Goal: Transaction & Acquisition: Obtain resource

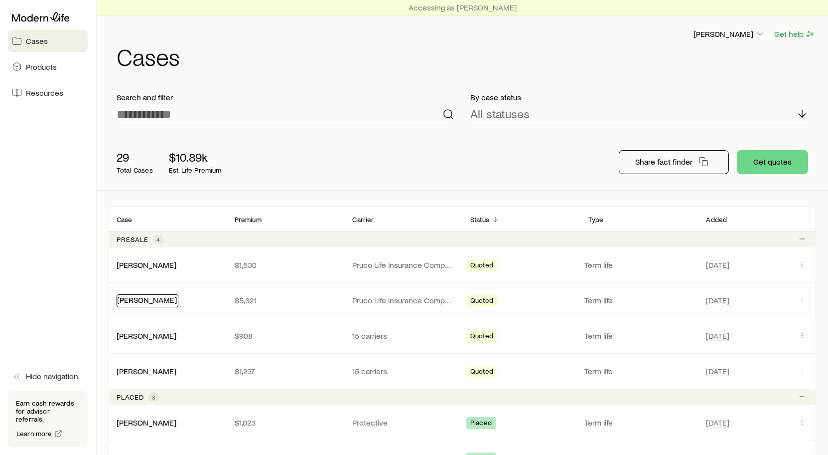
click at [144, 298] on link "[PERSON_NAME]" at bounding box center [147, 299] width 60 height 9
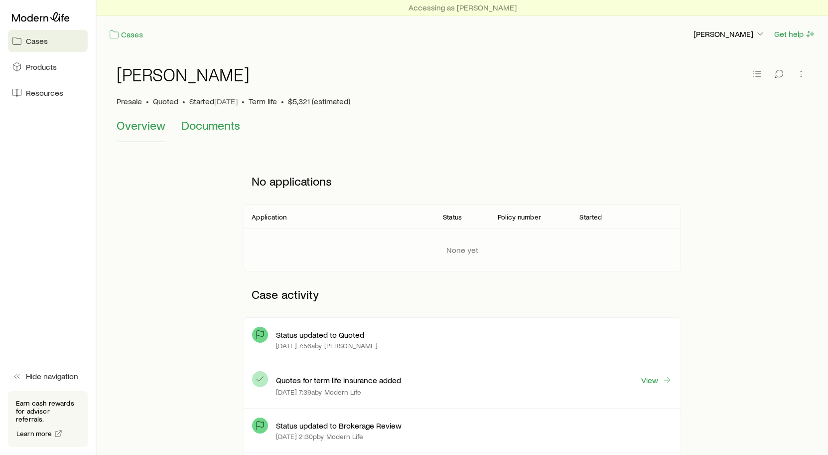
click at [206, 126] on span "Documents" at bounding box center [210, 125] width 59 height 14
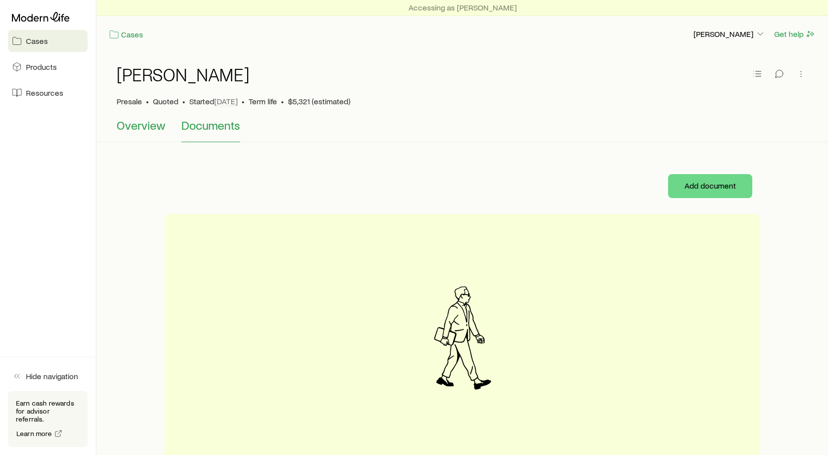
click at [135, 125] on span "Overview" at bounding box center [141, 125] width 49 height 14
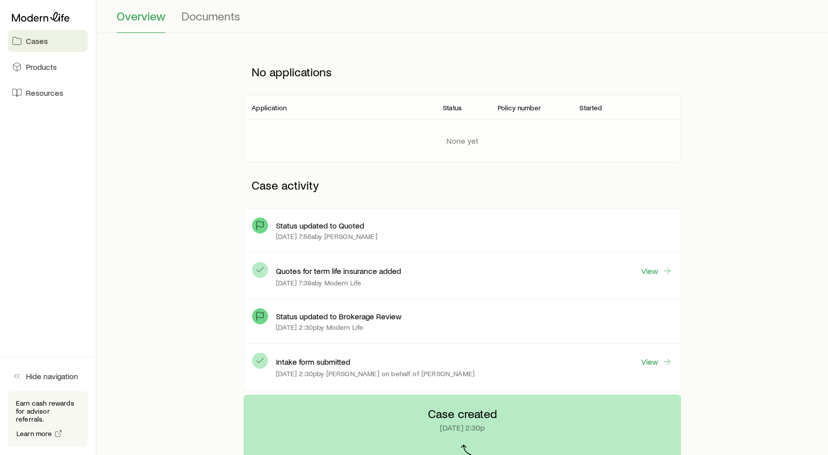
scroll to position [199, 0]
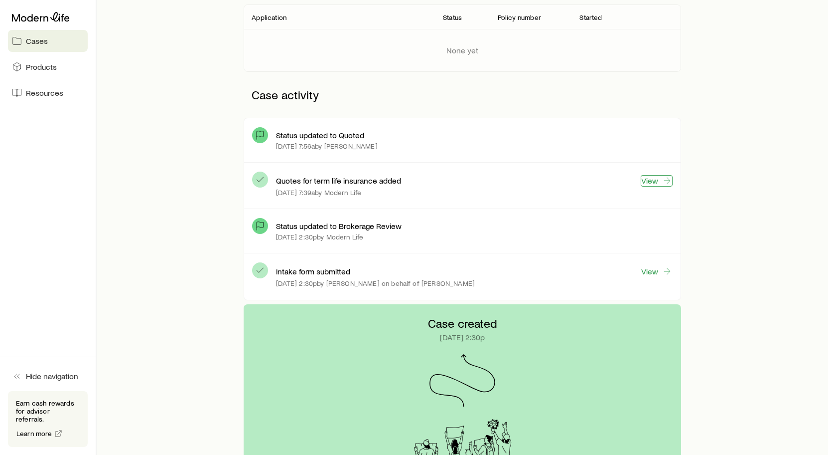
click at [648, 180] on link "View" at bounding box center [657, 180] width 32 height 11
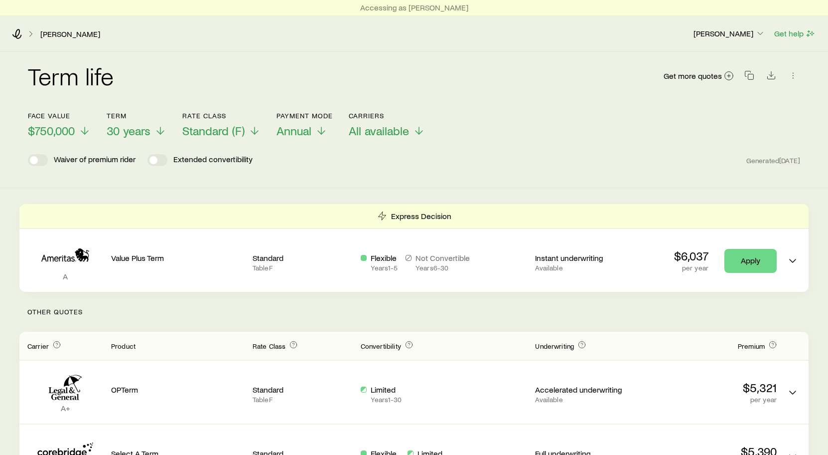
click at [481, 153] on header "Face value $750,000 Term 30 years Rate Class Standard (F) Payment Mode Annual C…" at bounding box center [414, 142] width 773 height 60
click at [84, 131] on icon at bounding box center [85, 133] width 12 height 12
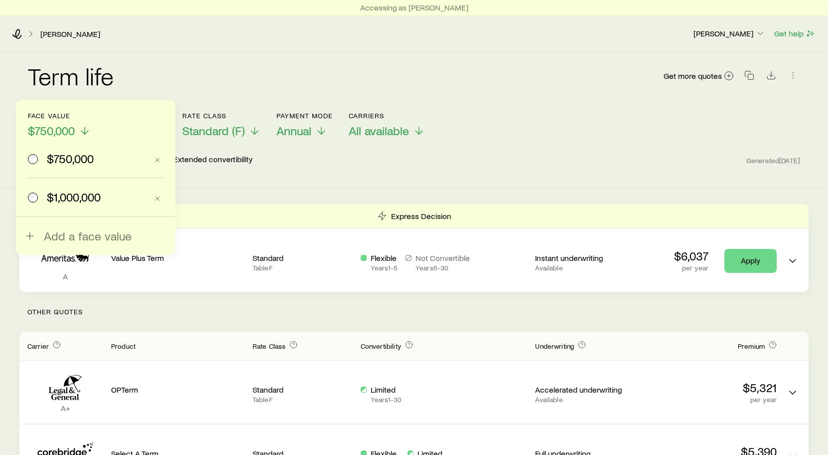
click at [67, 194] on span "$1,000,000" at bounding box center [74, 197] width 54 height 14
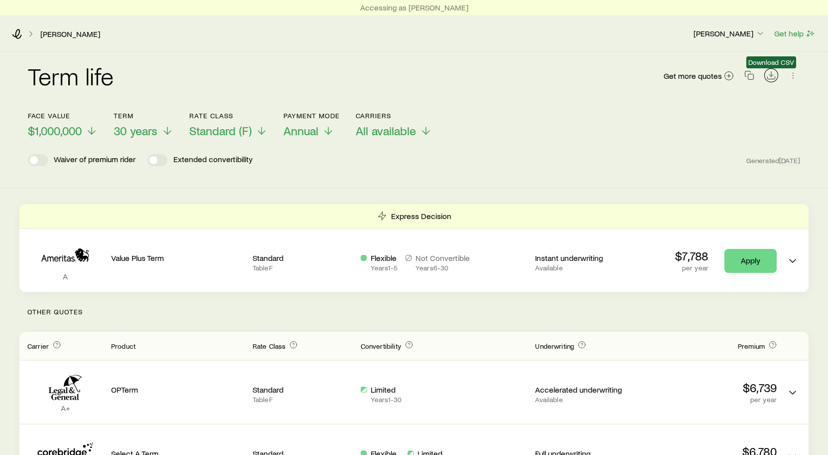
click at [771, 77] on icon "Download CSV" at bounding box center [772, 75] width 10 height 10
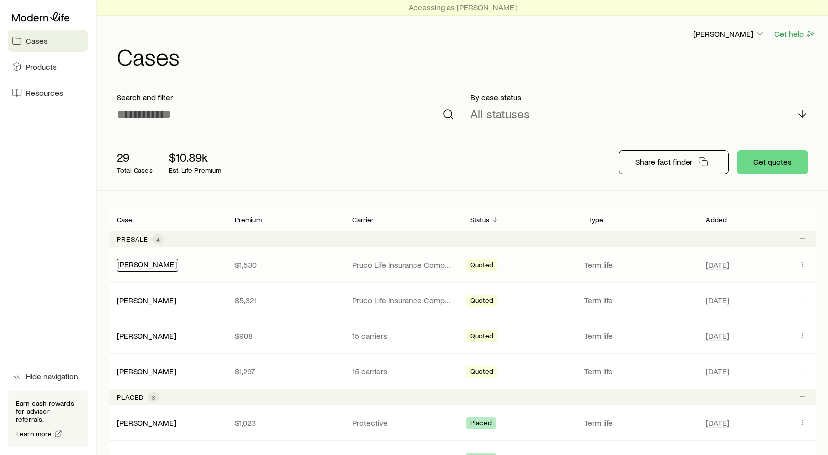
click at [134, 266] on link "[PERSON_NAME]" at bounding box center [147, 263] width 60 height 9
